Goal: Complete application form: Complete application form

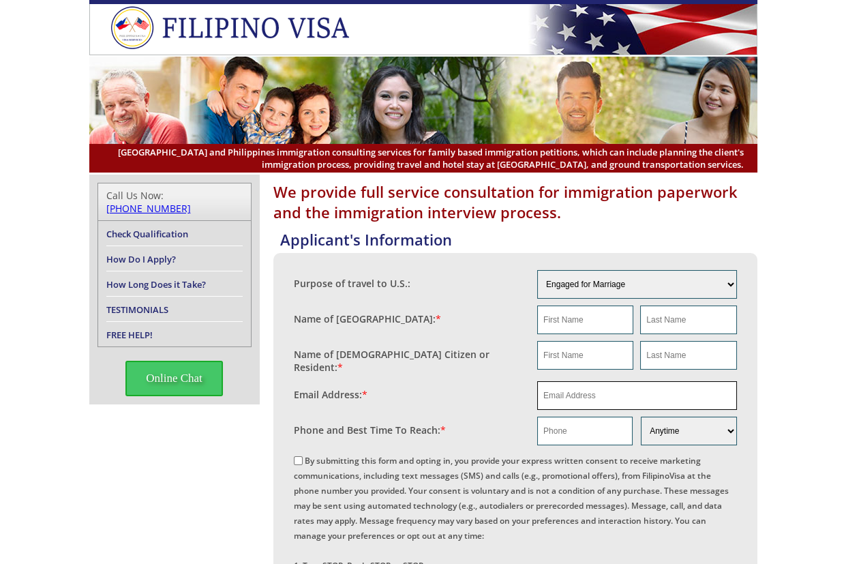
click at [606, 392] on input "email" at bounding box center [637, 395] width 200 height 29
paste input "michaeldwilliams@cox.net"
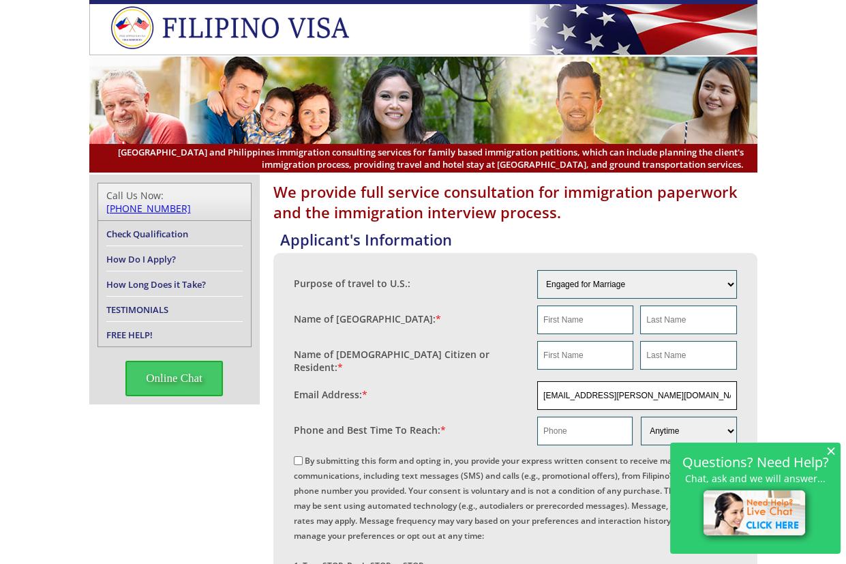
type input "michaeldwilliams@cox.net"
click at [608, 319] on input "text" at bounding box center [585, 319] width 96 height 29
paste input "Michael"
type input "Michael"
click at [647, 329] on input "text" at bounding box center [688, 319] width 96 height 29
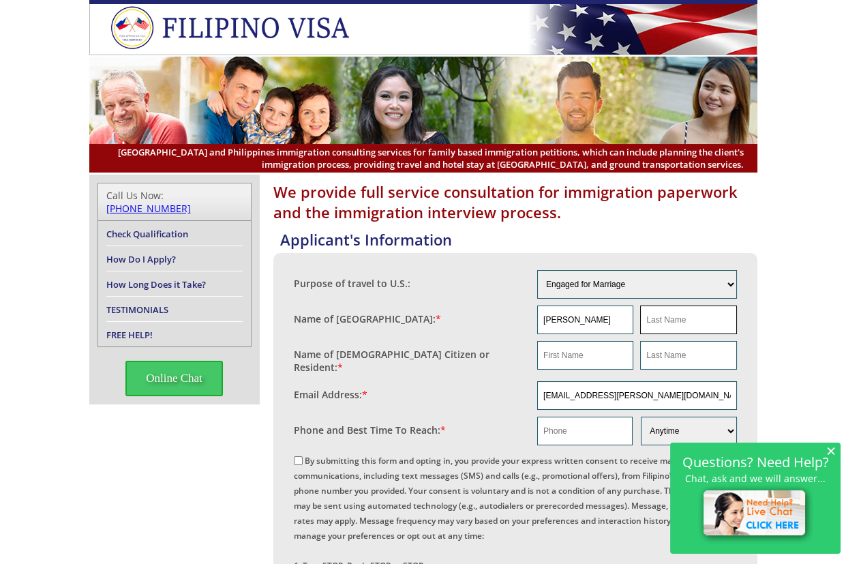
paste input "Williams"
type input "Williams"
click at [581, 322] on input "Michael" at bounding box center [585, 319] width 96 height 29
click at [553, 346] on input "text" at bounding box center [585, 355] width 96 height 29
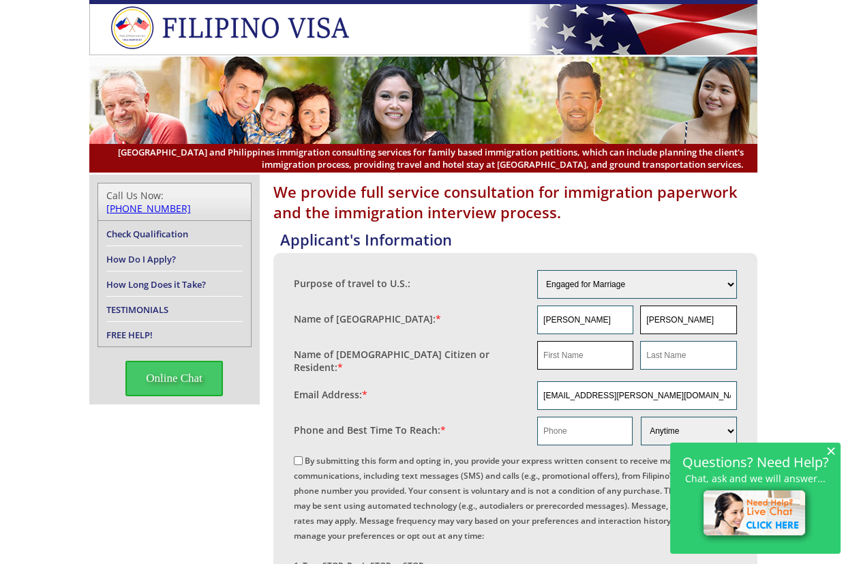
paste input "Michael"
type input "Michael"
click at [696, 319] on input "Williams" at bounding box center [688, 319] width 96 height 29
click at [697, 319] on input "Williams" at bounding box center [688, 319] width 96 height 29
click at [683, 347] on input "text" at bounding box center [688, 355] width 96 height 29
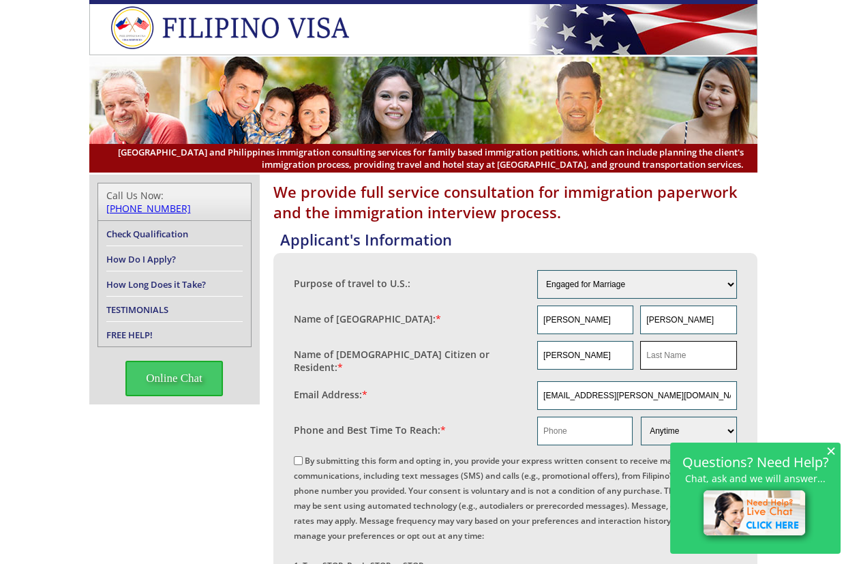
paste input "Williams"
type input "Williams"
paste input "michaeldwilliams@cox.net"
click at [601, 429] on input "michaeldwilliams@cox.net" at bounding box center [584, 431] width 95 height 29
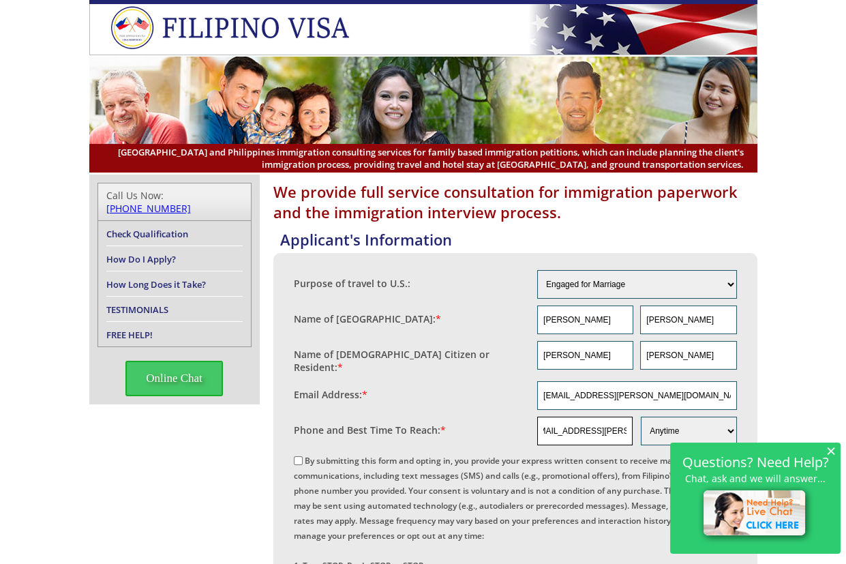
type input "michaeldwilliams@cox.net"
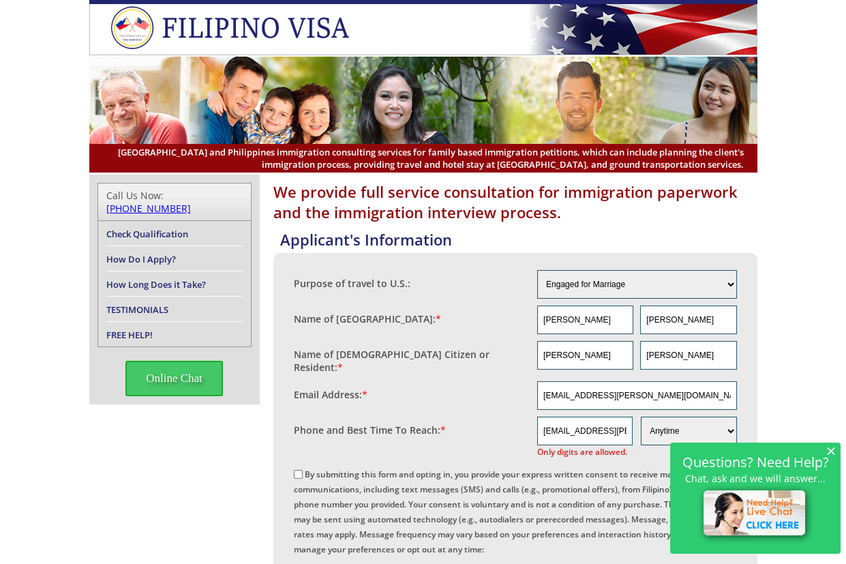
click at [830, 456] on span "×" at bounding box center [831, 450] width 10 height 12
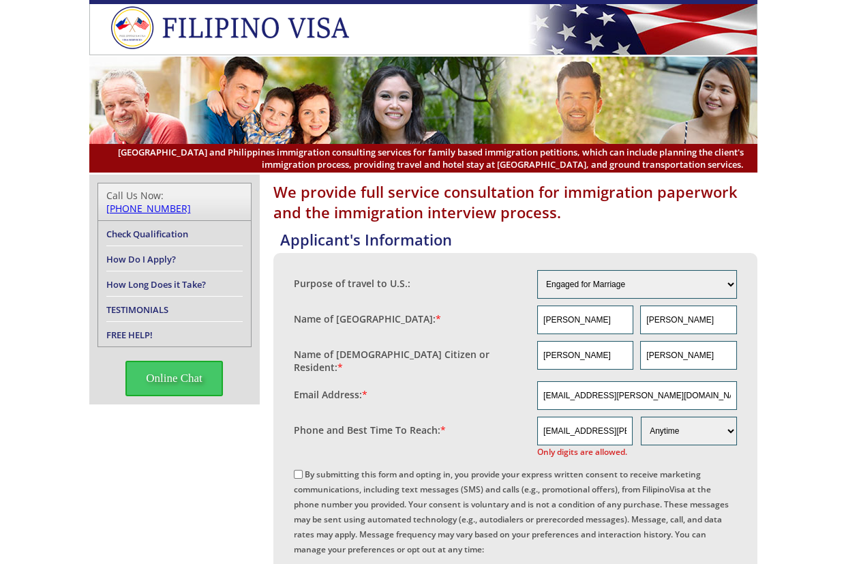
click at [568, 430] on input "michaeldwilliams@cox.net" at bounding box center [584, 431] width 95 height 29
click at [567, 419] on input "text" at bounding box center [584, 431] width 95 height 29
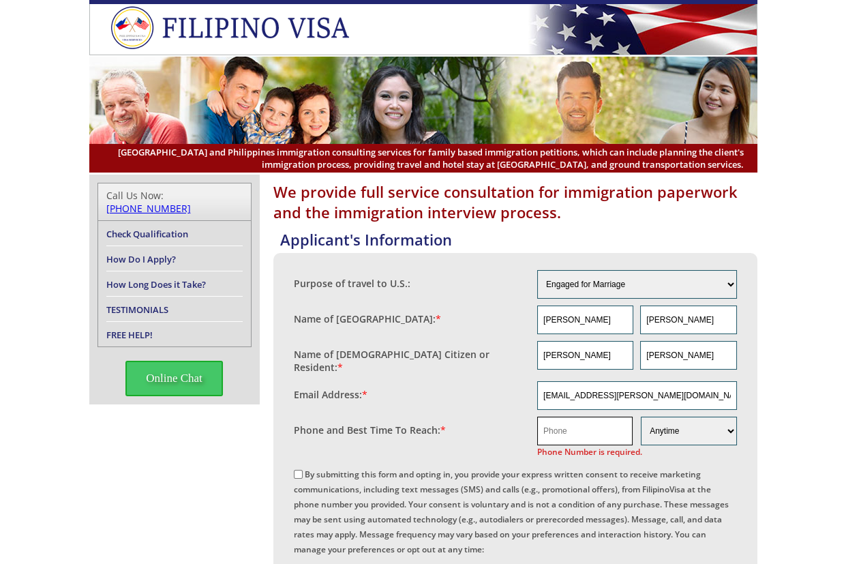
paste input "405 501 5723"
click at [573, 419] on input "405 501 5723" at bounding box center [584, 431] width 95 height 29
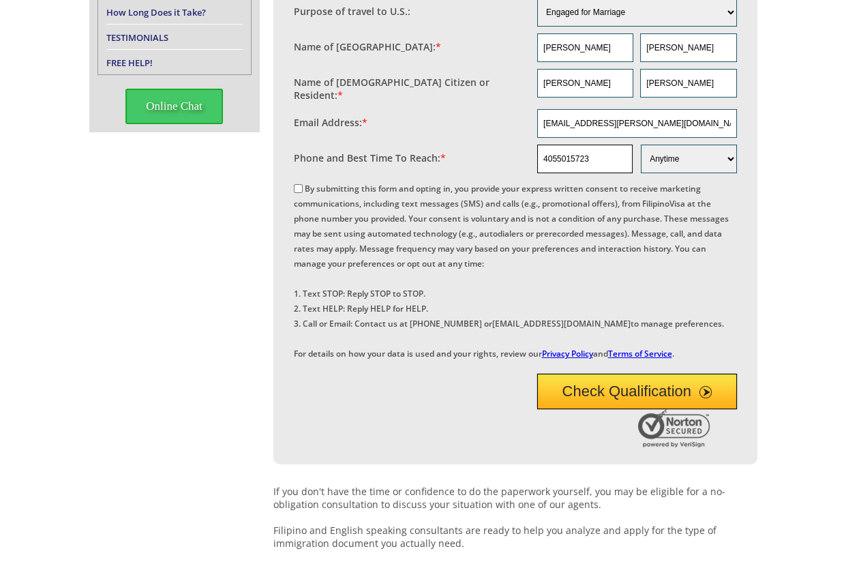
scroll to position [105, 0]
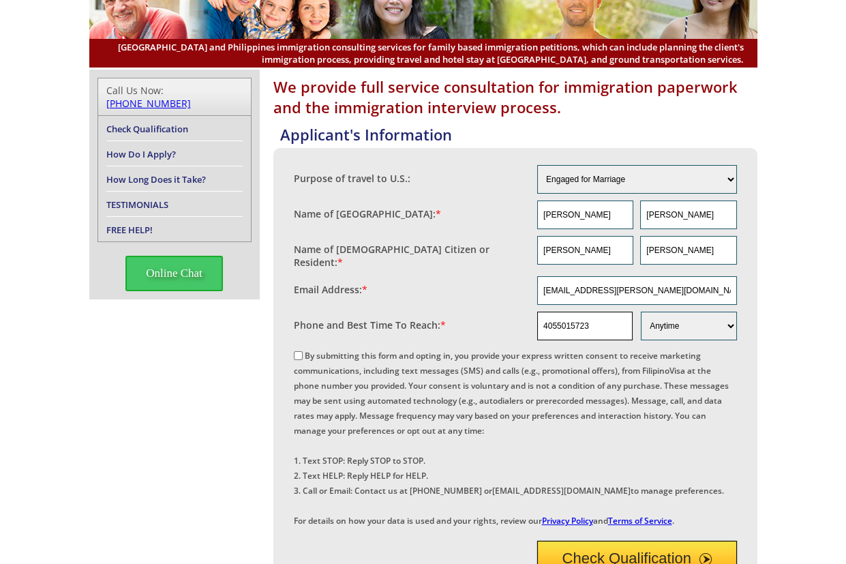
type input "4055015723"
click at [346, 354] on div "By submitting this form and opting in, you provide your express written consent…" at bounding box center [515, 437] width 443 height 180
click at [363, 352] on label "By submitting this form and opting in, you provide your express written consent…" at bounding box center [511, 438] width 435 height 177
click at [303, 352] on input "By submitting this form and opting in, you provide your express written consent…" at bounding box center [298, 355] width 9 height 9
checkbox input "true"
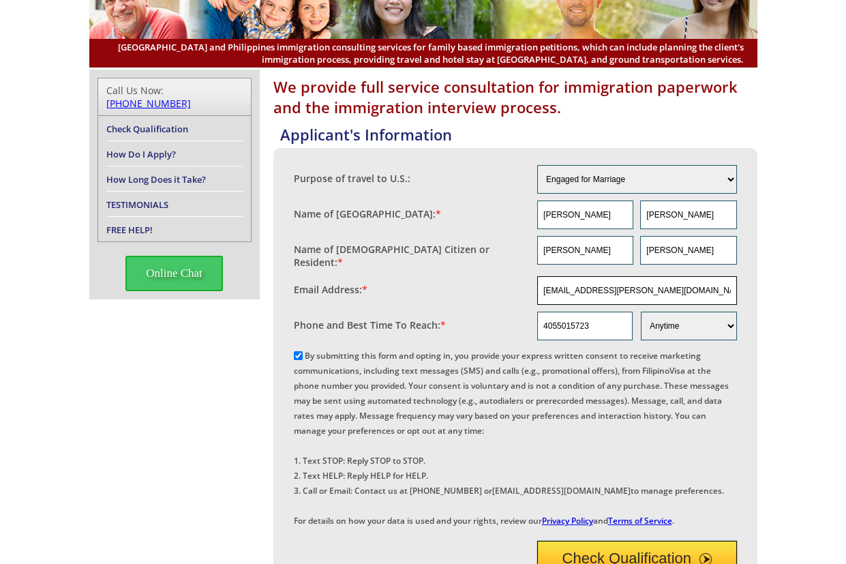
click at [599, 296] on input "michaeldwilliams@cox.net" at bounding box center [637, 290] width 200 height 29
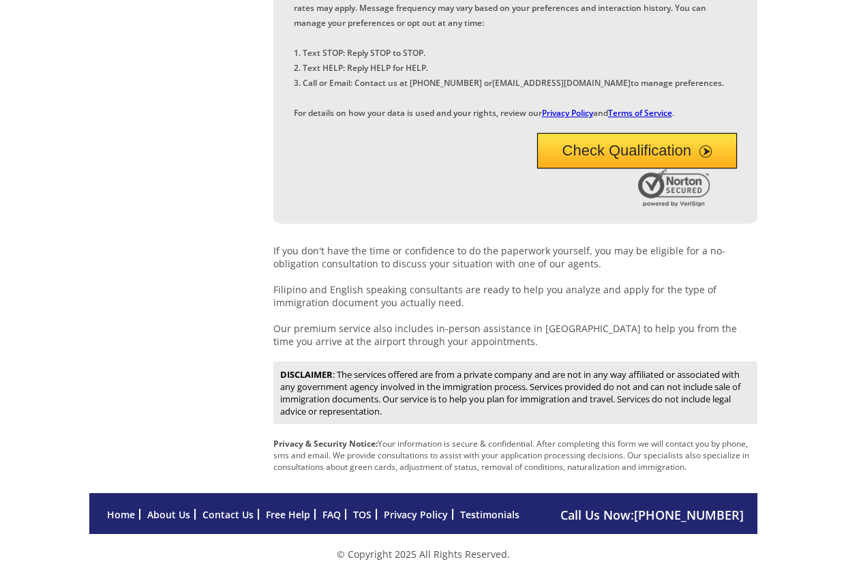
scroll to position [559, 0]
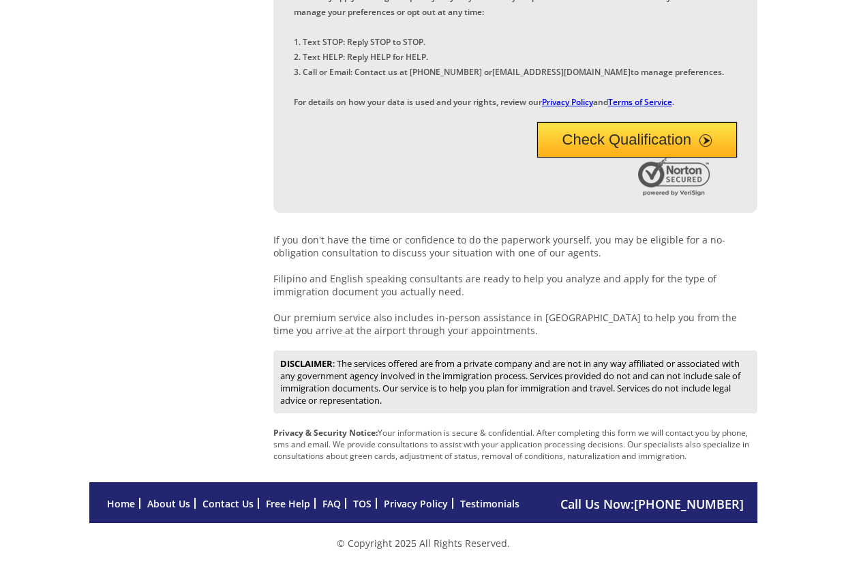
click at [634, 146] on button "Check Qualification" at bounding box center [637, 139] width 200 height 35
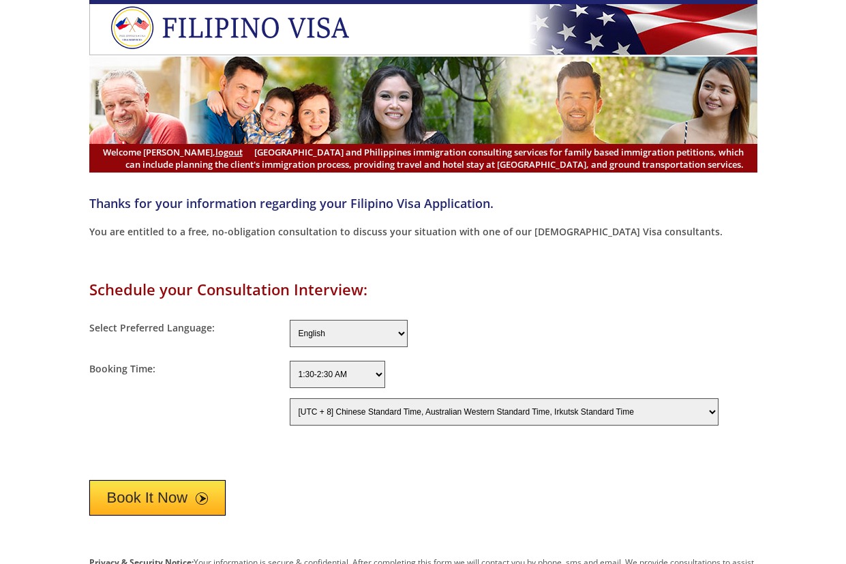
select select "-480"
drag, startPoint x: 186, startPoint y: 501, endPoint x: 213, endPoint y: 448, distance: 59.8
click at [188, 495] on button "Book It Now" at bounding box center [157, 497] width 137 height 35
